Goal: Find specific page/section: Find specific page/section

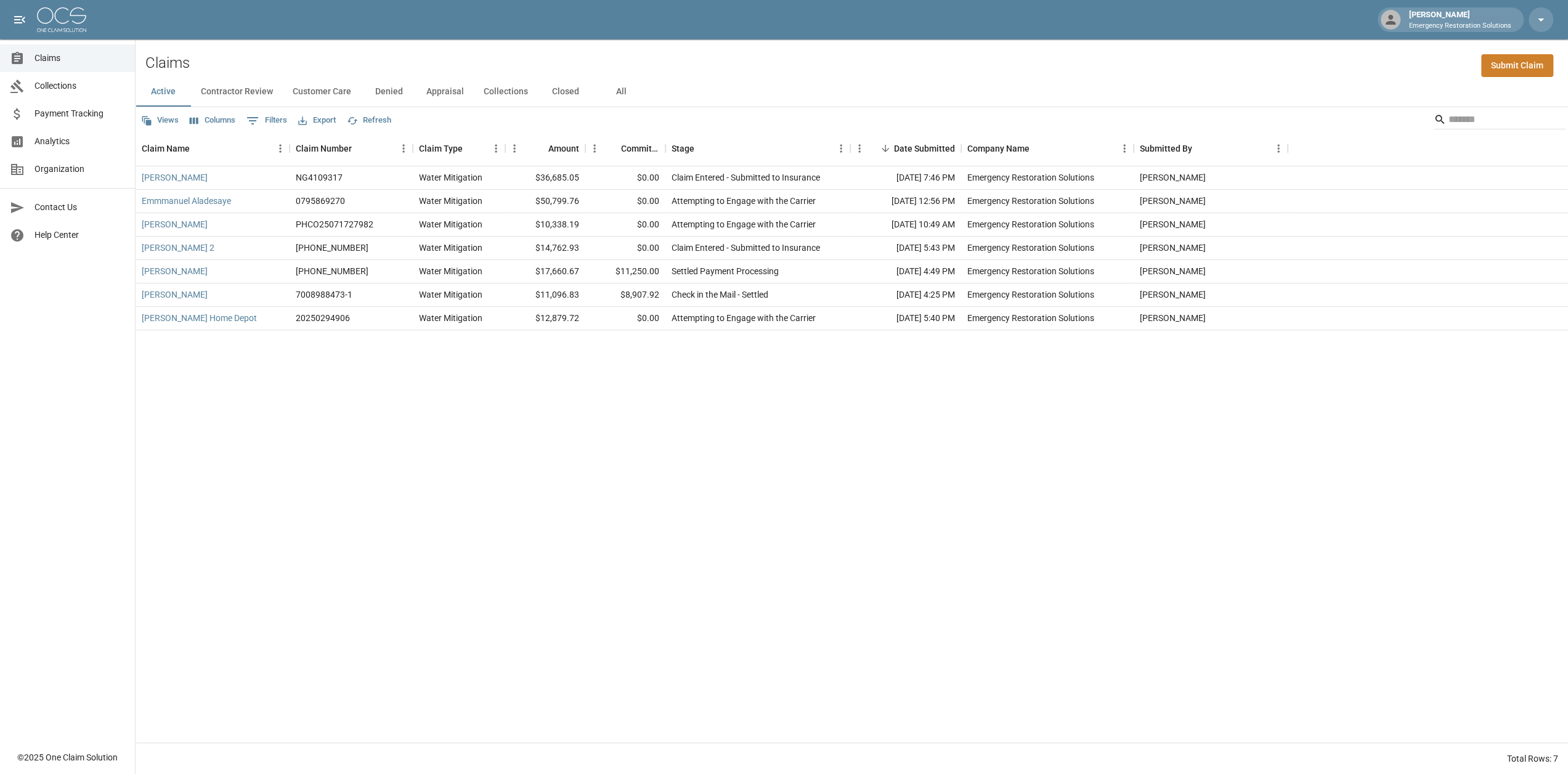
click at [439, 95] on button "Appraisal" at bounding box center [445, 92] width 57 height 30
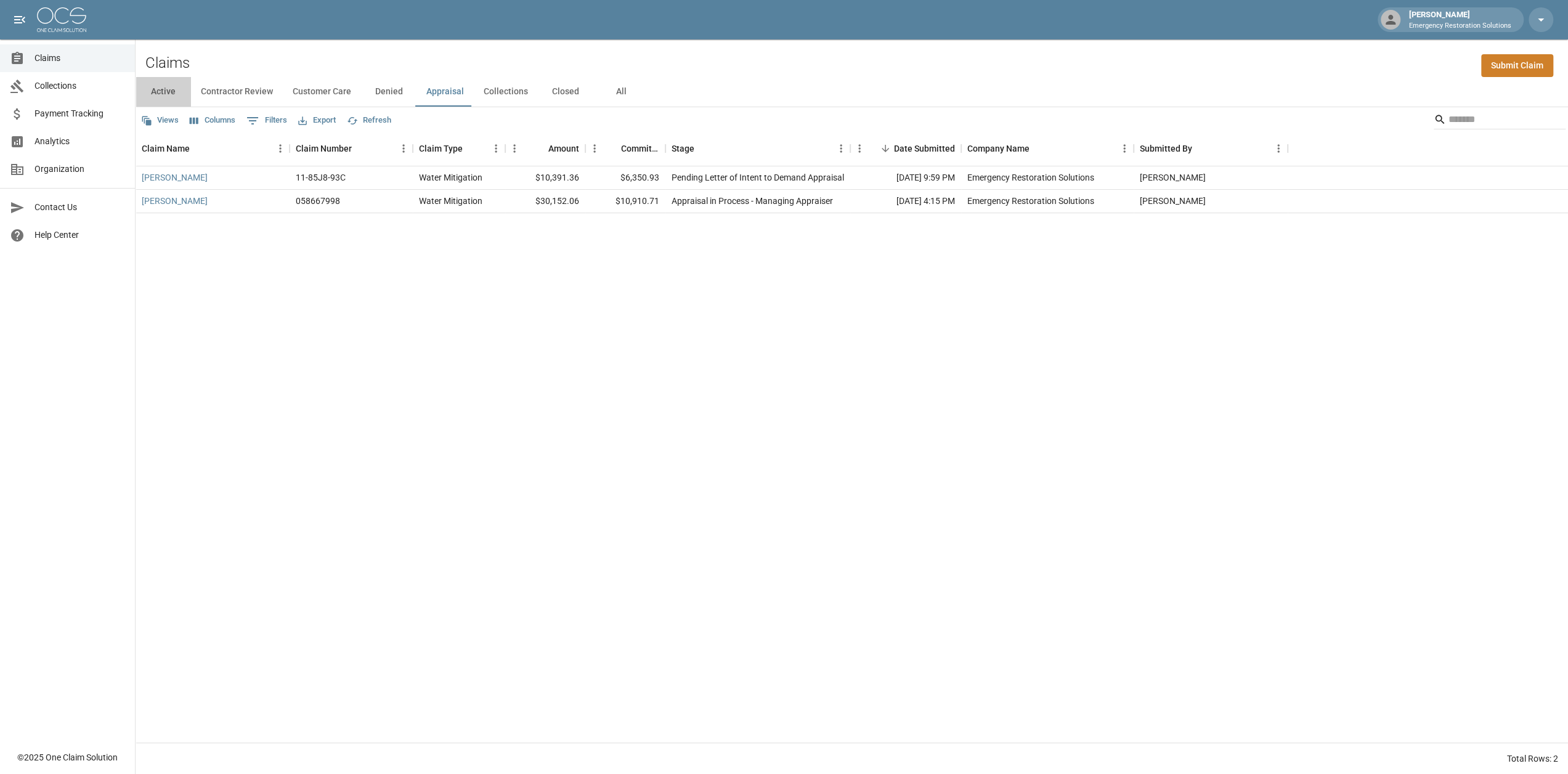
click at [170, 93] on button "Active" at bounding box center [163, 92] width 55 height 30
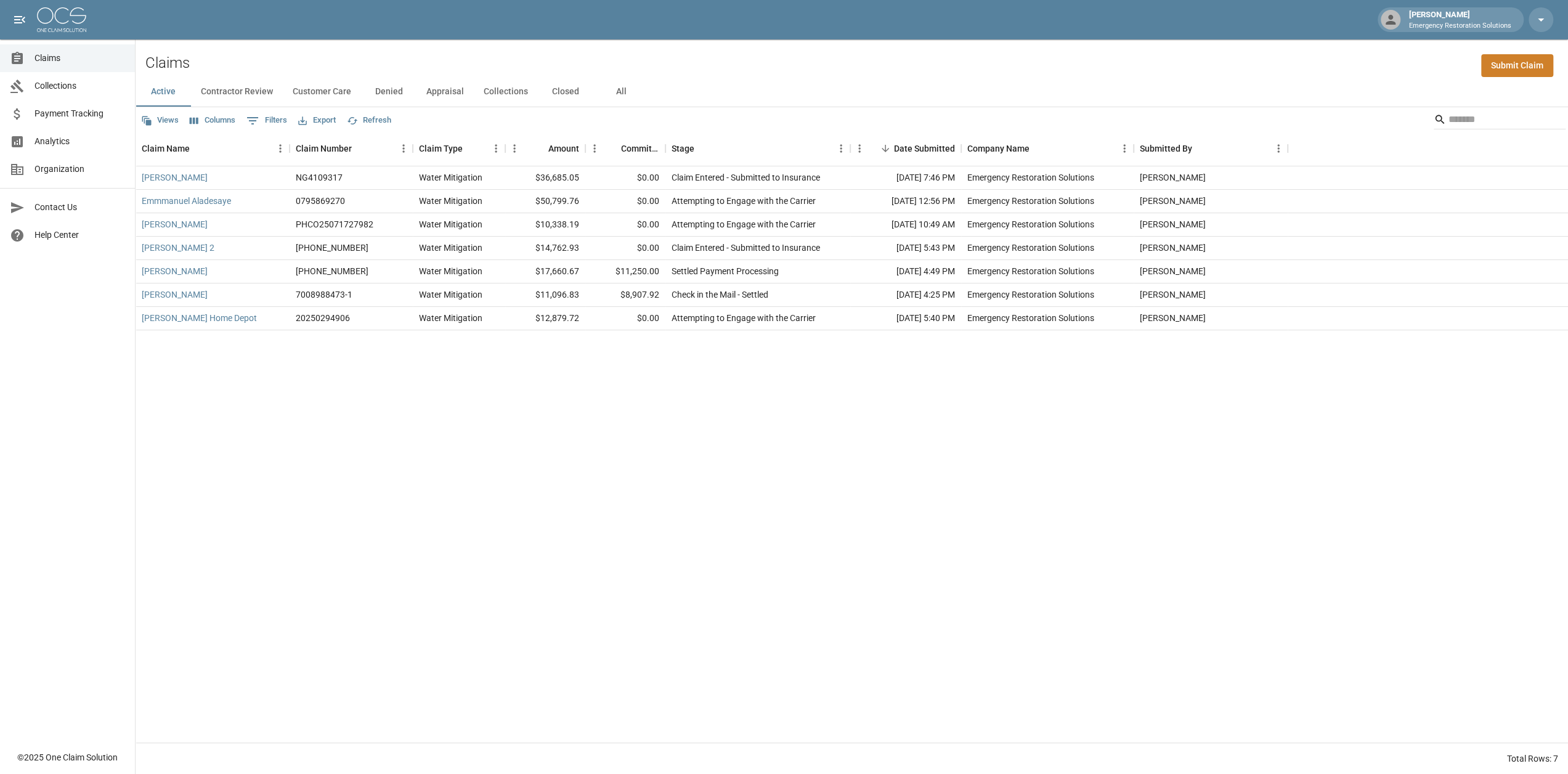
click at [264, 350] on div "[PERSON_NAME] NG4109317 Water Mitigation $36,685.05 $0.00 Claim Entered - Submi…" at bounding box center [852, 454] width 1432 height 576
click at [471, 462] on div "[PERSON_NAME] NG4109317 Water Mitigation $36,685.05 $0.00 Claim Entered - Submi…" at bounding box center [852, 454] width 1432 height 576
click at [41, 56] on span "Claims" at bounding box center [79, 59] width 90 height 13
click at [235, 92] on button "Contractor Review" at bounding box center [237, 92] width 92 height 30
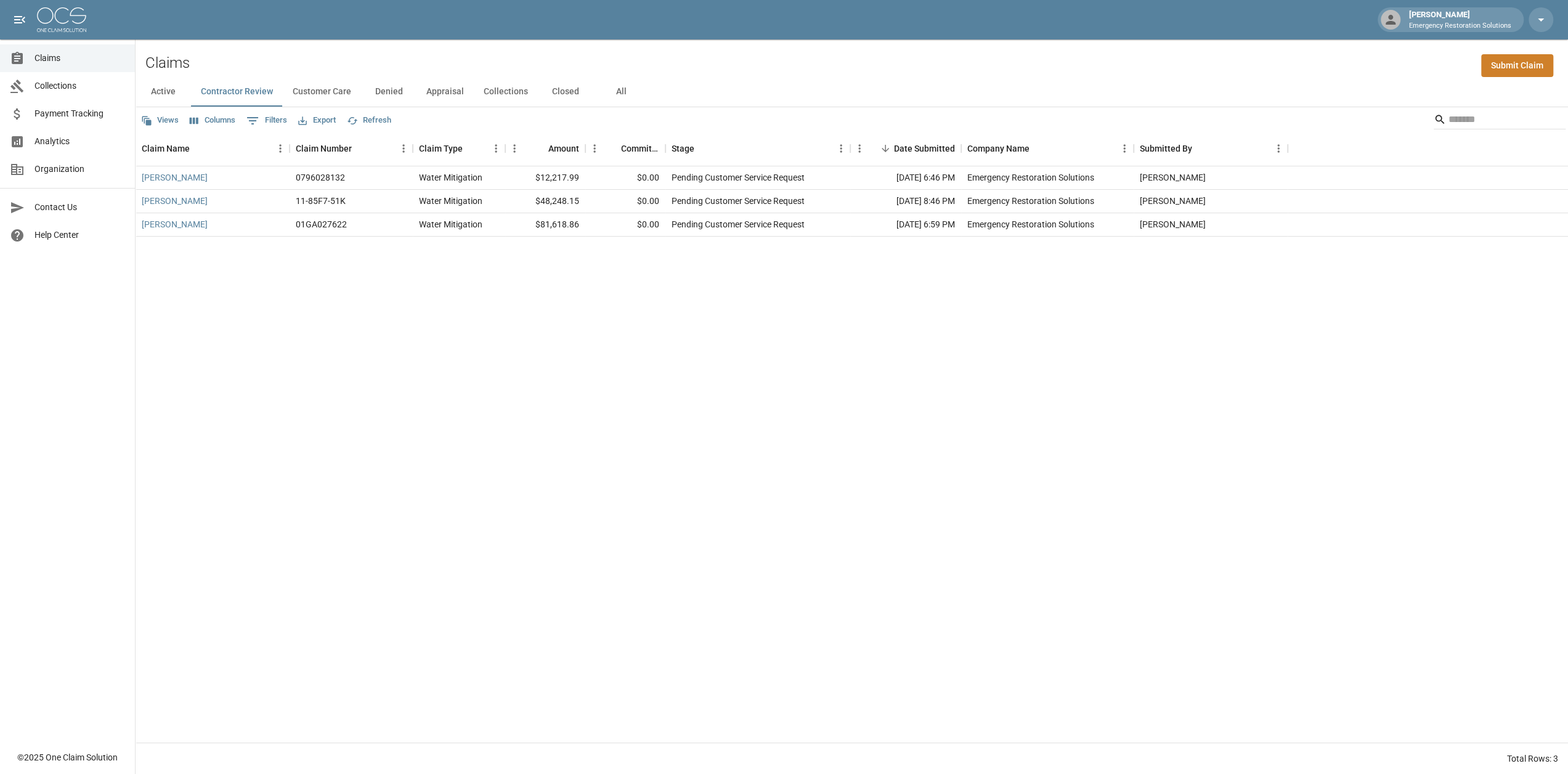
click at [315, 90] on button "Customer Care" at bounding box center [322, 92] width 79 height 30
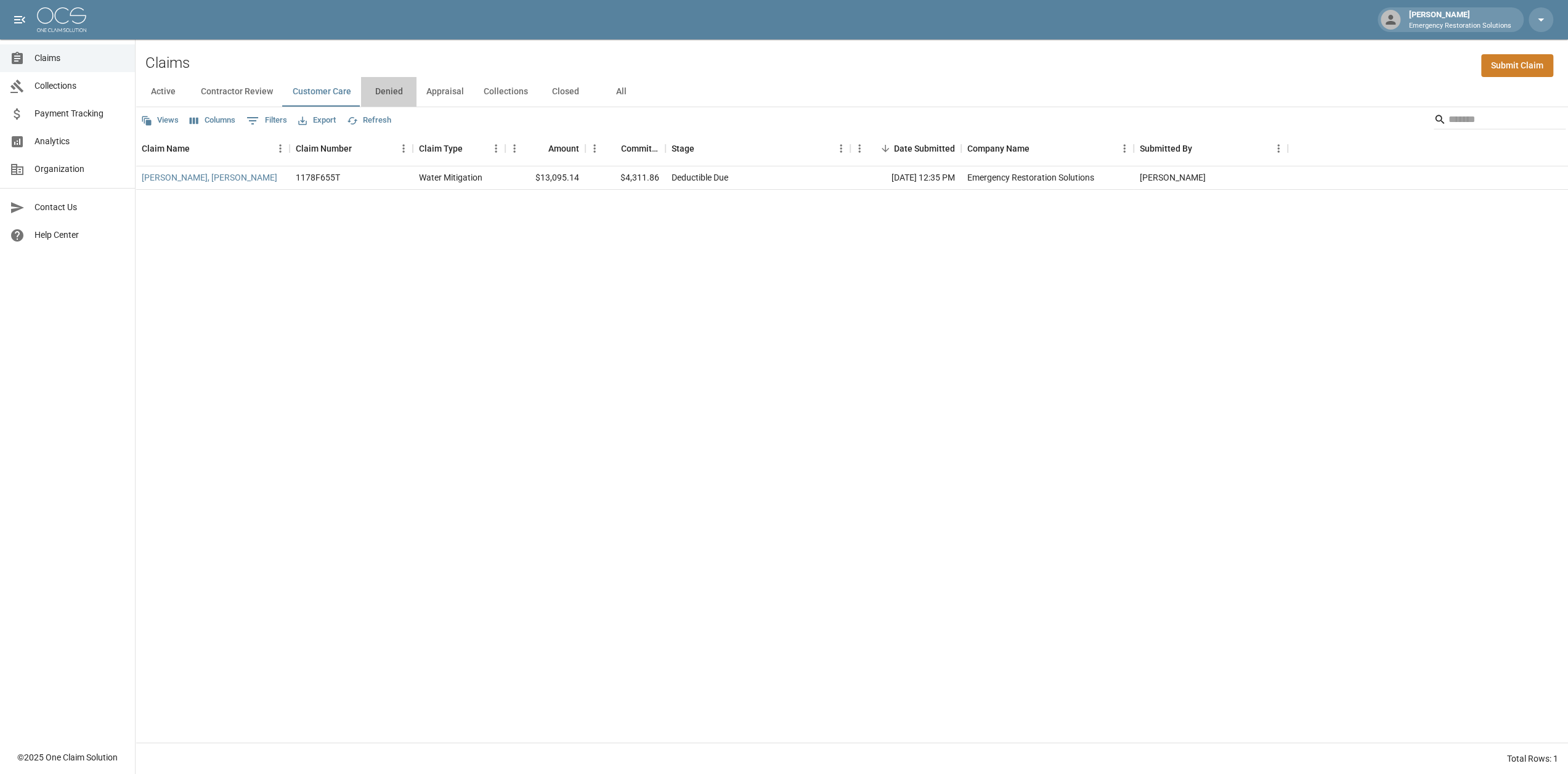
click at [387, 92] on button "Denied" at bounding box center [388, 92] width 55 height 30
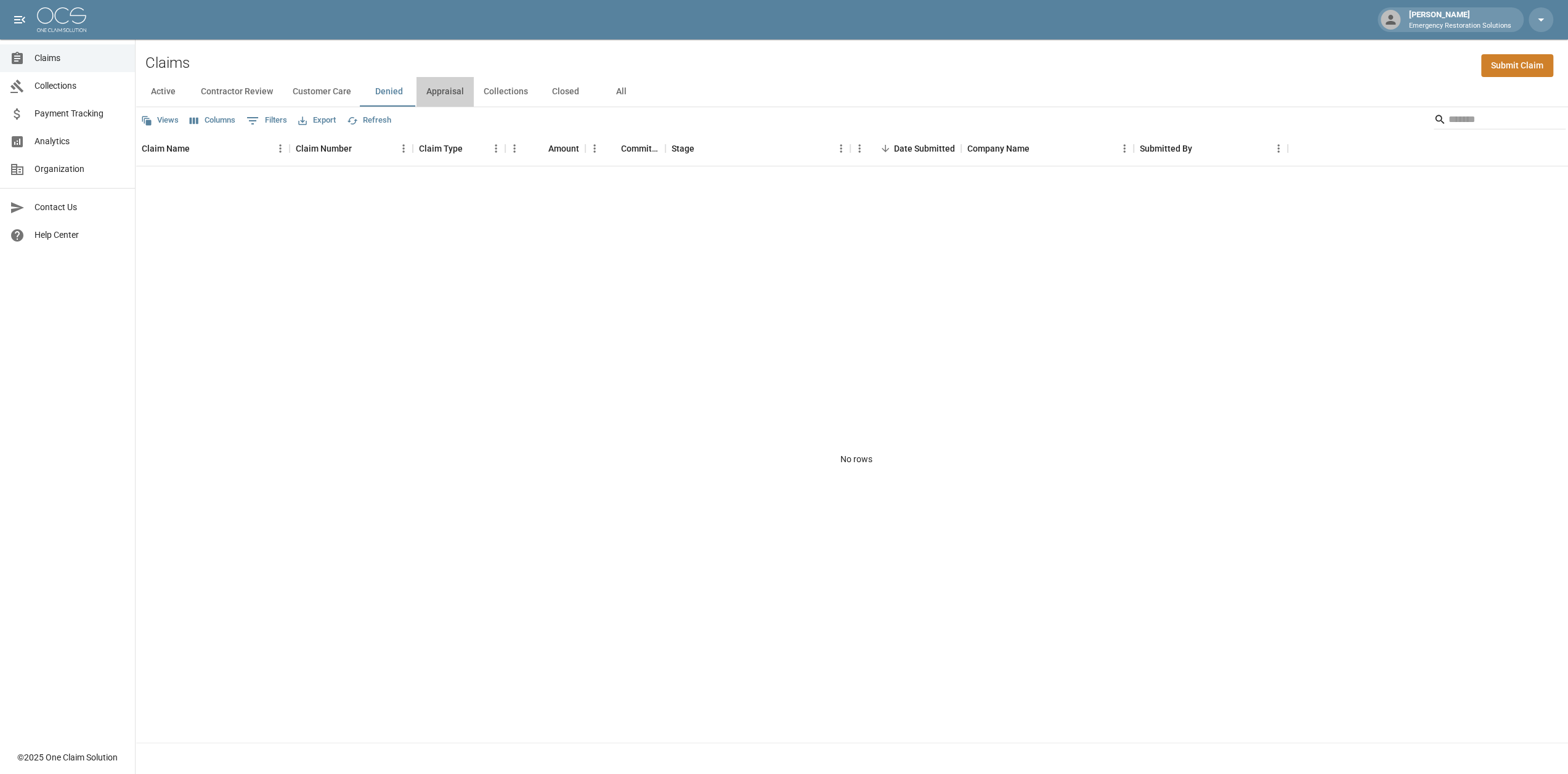
click at [445, 91] on button "Appraisal" at bounding box center [445, 92] width 57 height 30
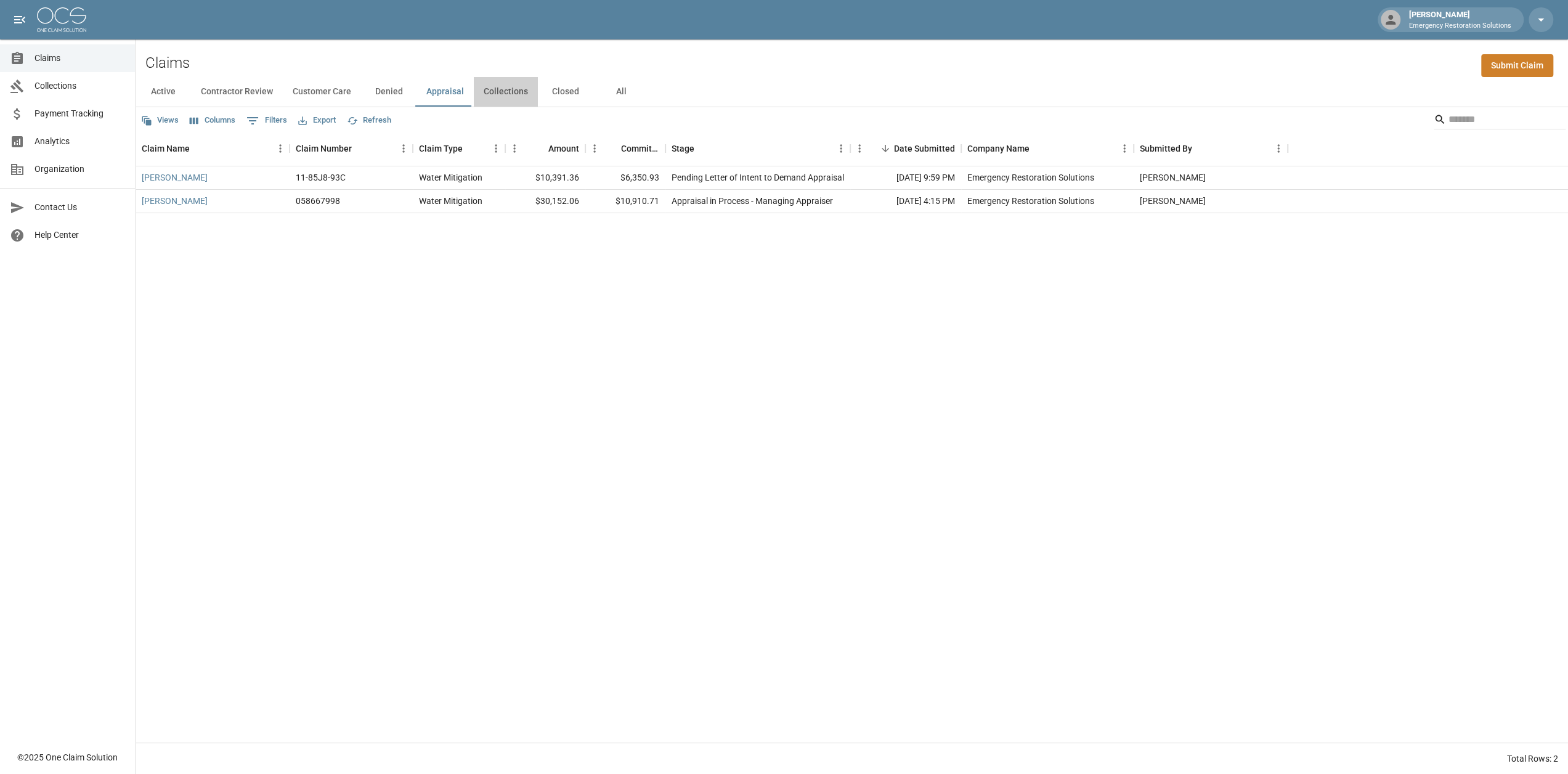
click at [507, 90] on button "Collections" at bounding box center [505, 92] width 64 height 30
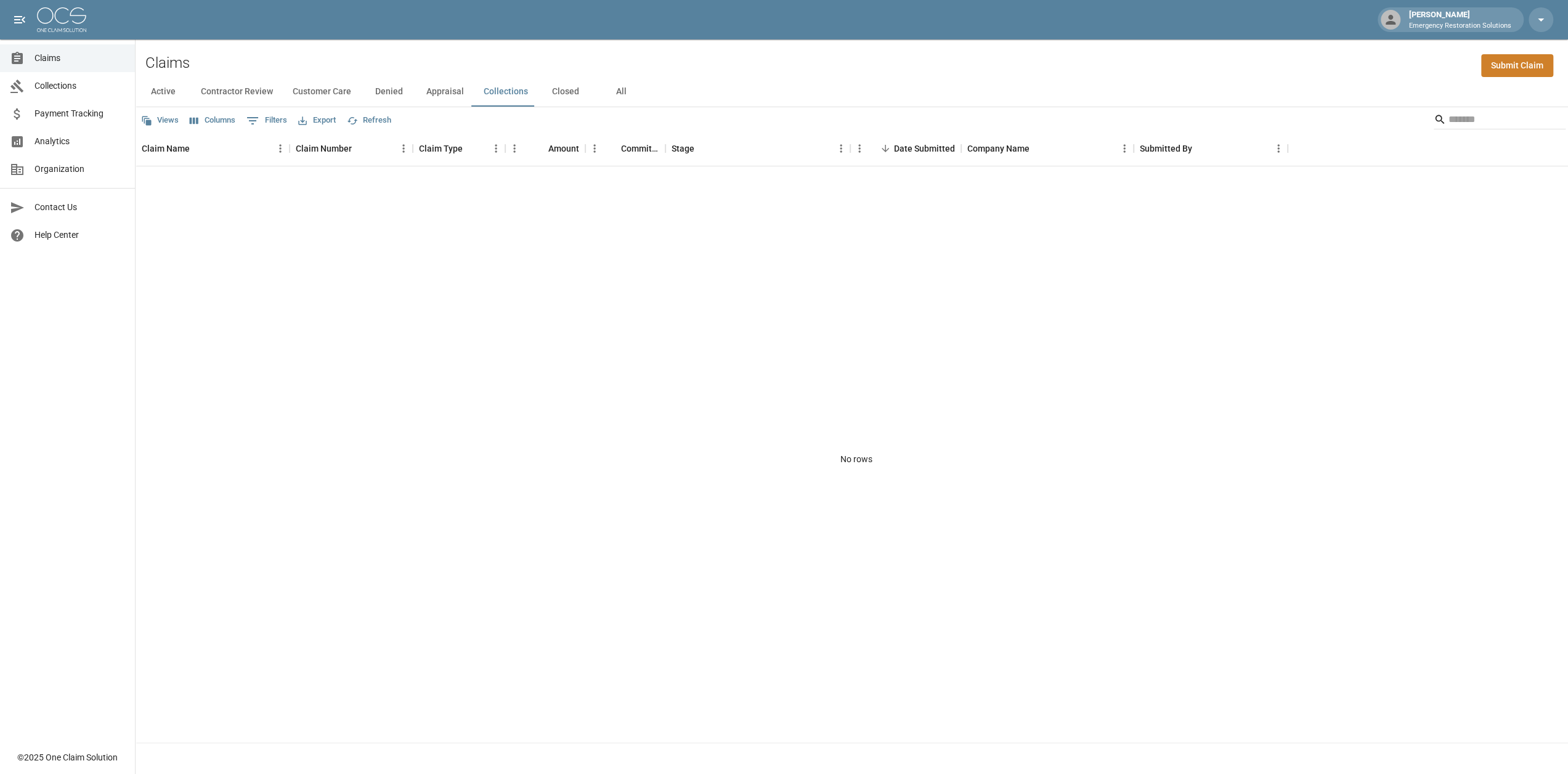
click at [163, 95] on button "Active" at bounding box center [163, 92] width 55 height 30
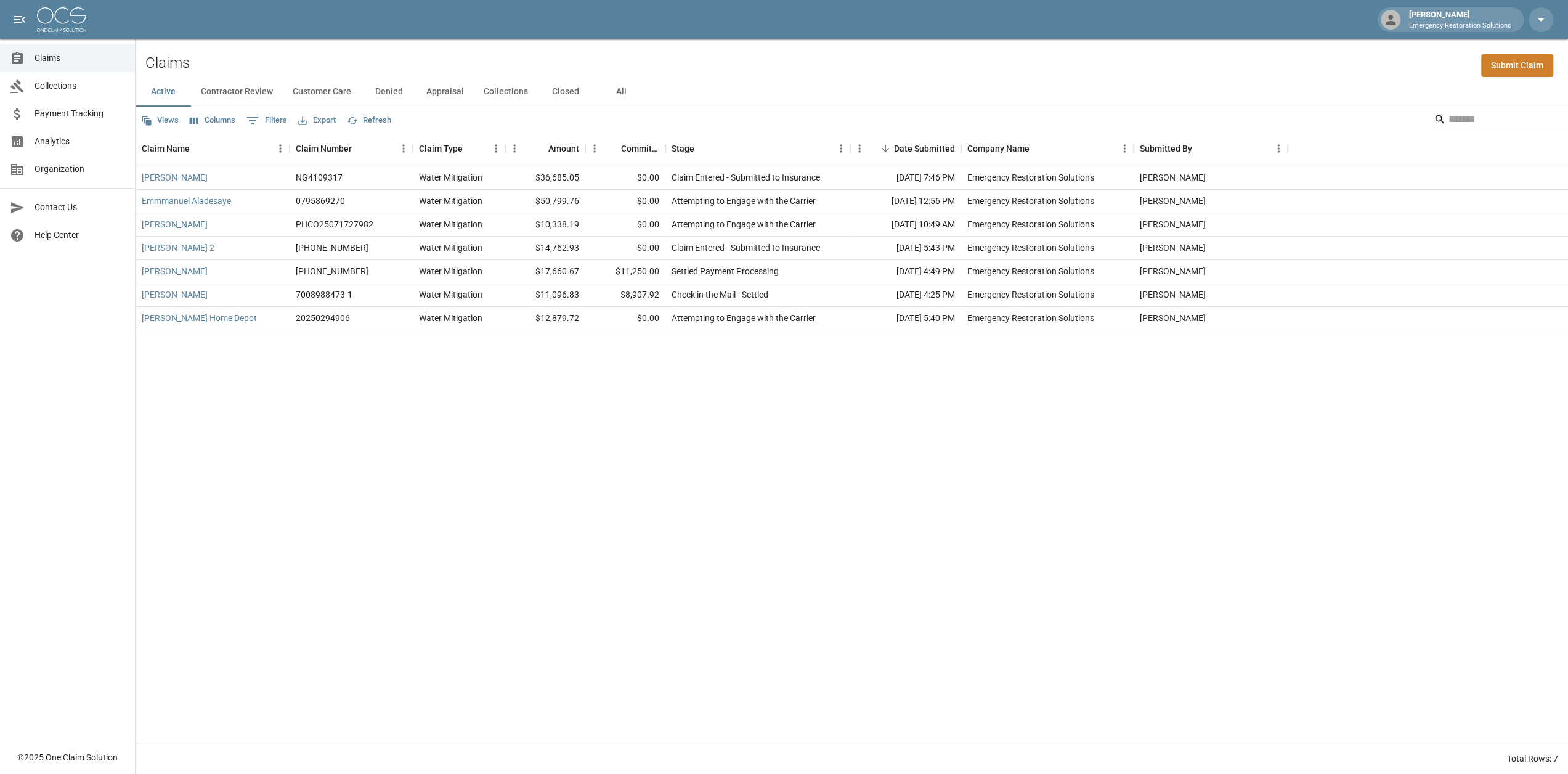
click at [623, 98] on button "All" at bounding box center [621, 92] width 55 height 30
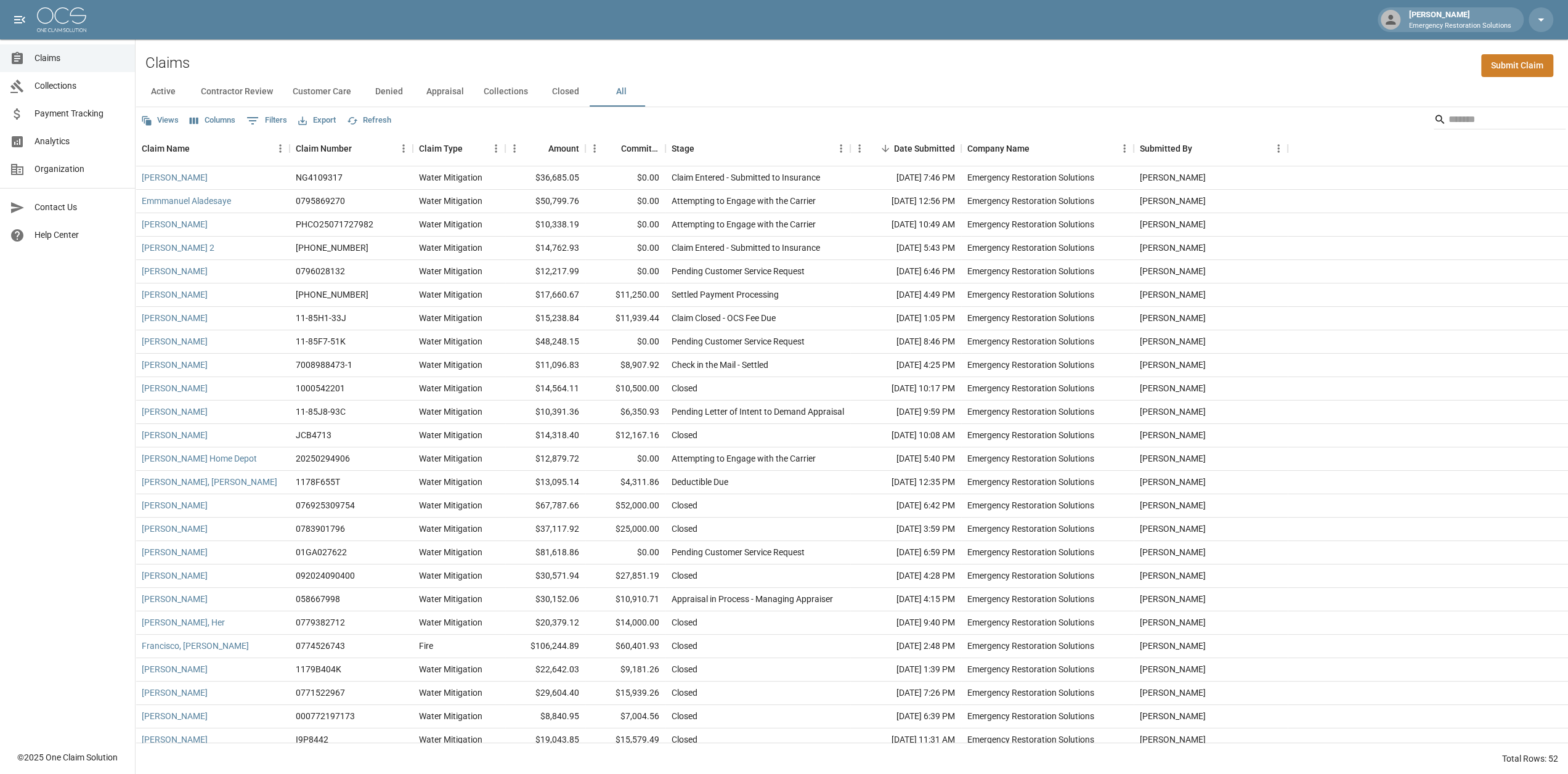
click at [159, 93] on button "Active" at bounding box center [163, 92] width 55 height 30
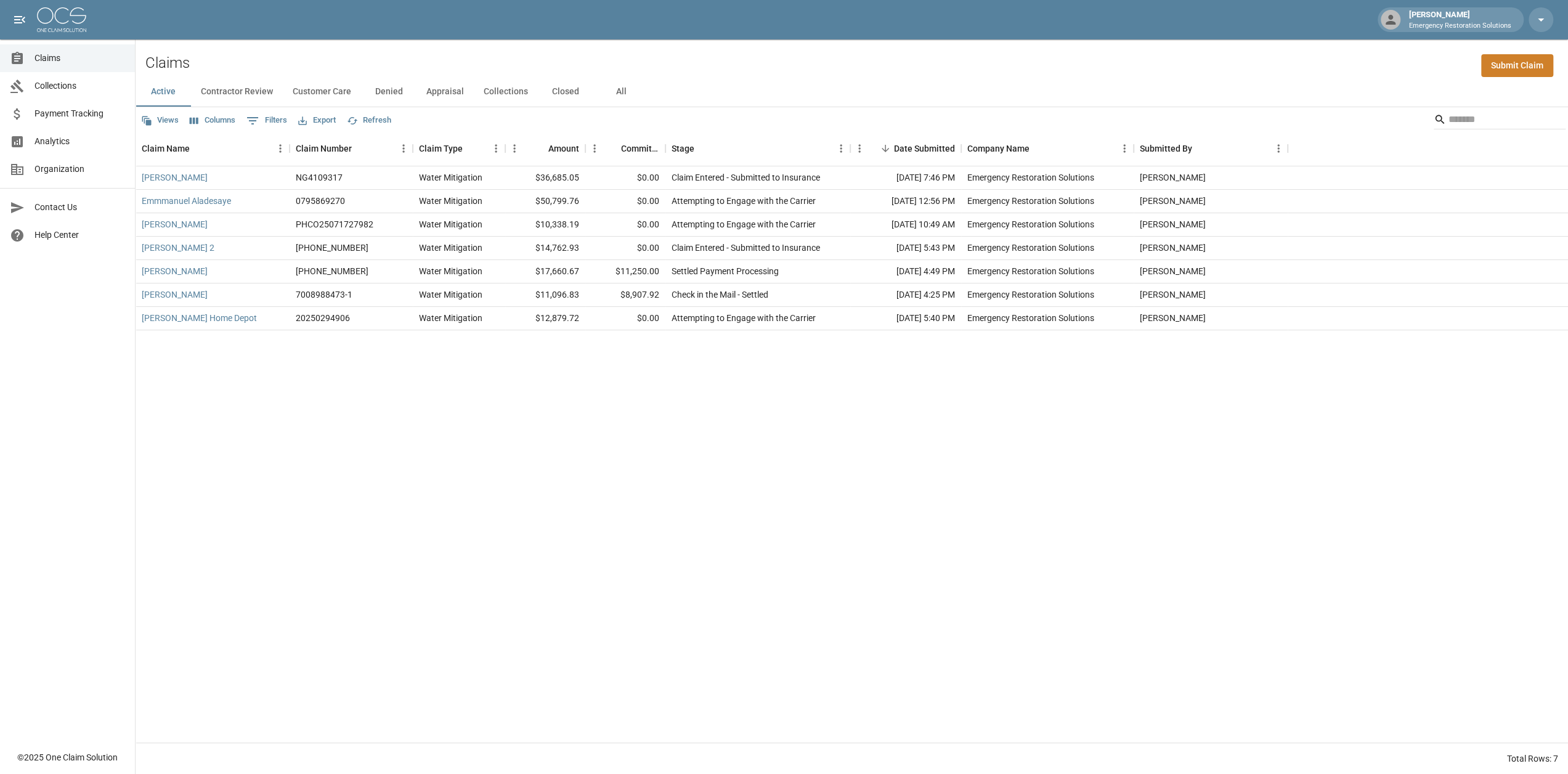
click at [276, 450] on div "[PERSON_NAME] NG4109317 Water Mitigation $36,685.05 $0.00 Claim Entered - Submi…" at bounding box center [852, 454] width 1432 height 576
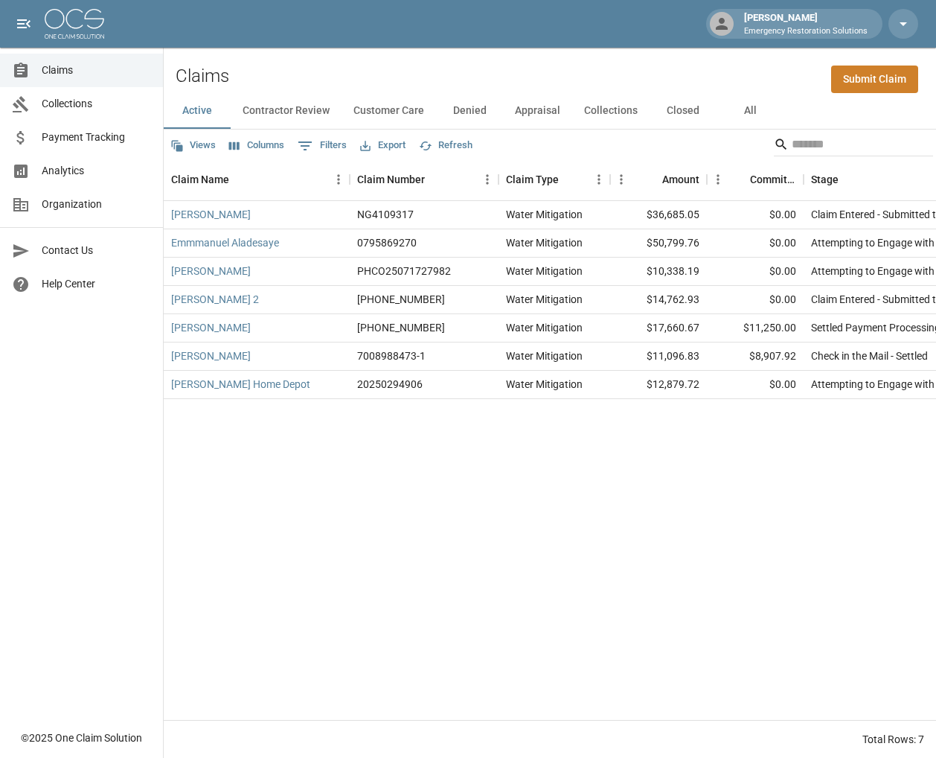
click at [237, 560] on div "[PERSON_NAME] NG4109317 Water Mitigation $36,685.05 $0.00 Claim Entered - Submi…" at bounding box center [860, 460] width 1392 height 519
